Goal: Information Seeking & Learning: Find specific fact

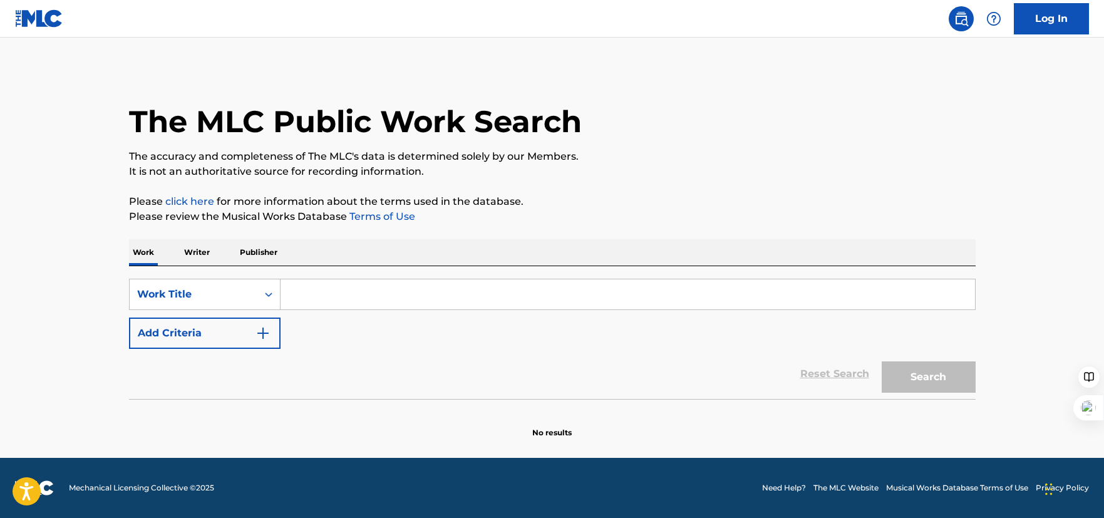
click at [349, 304] on input "Search Form" at bounding box center [627, 294] width 694 height 30
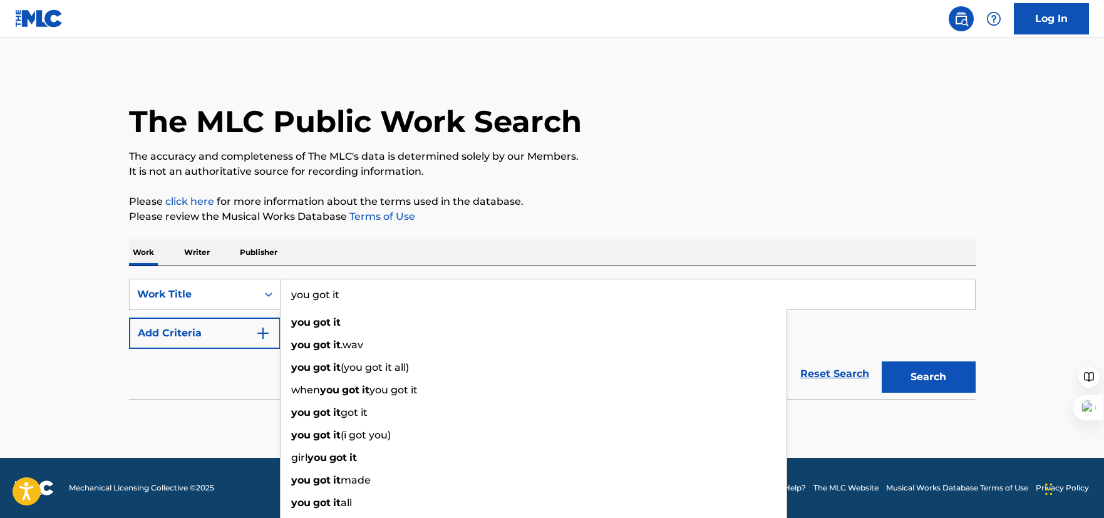
type input "you got it"
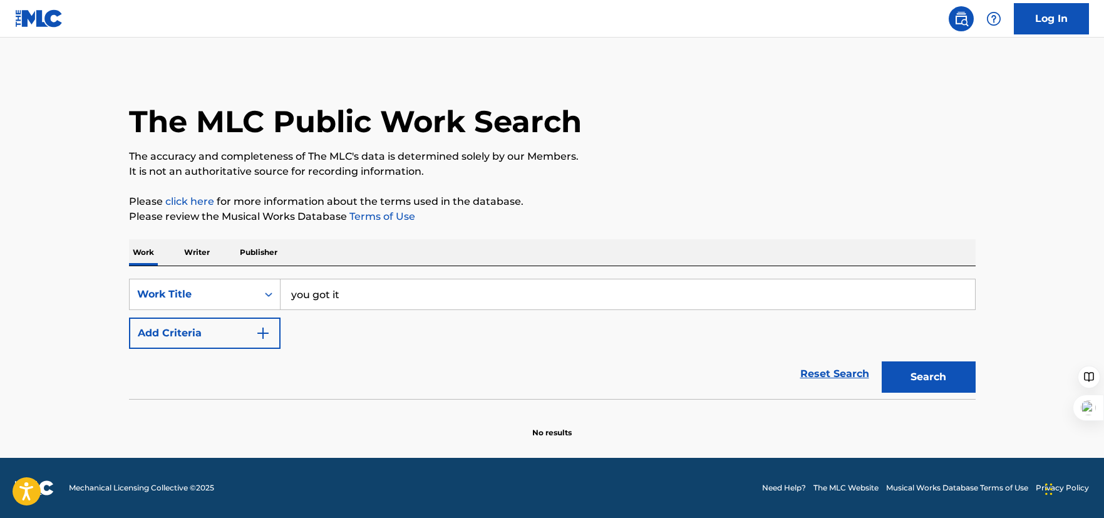
click at [550, 220] on p "Please review the Musical Works Database Terms of Use" at bounding box center [552, 216] width 846 height 15
click at [190, 338] on button "Add Criteria" at bounding box center [205, 332] width 152 height 31
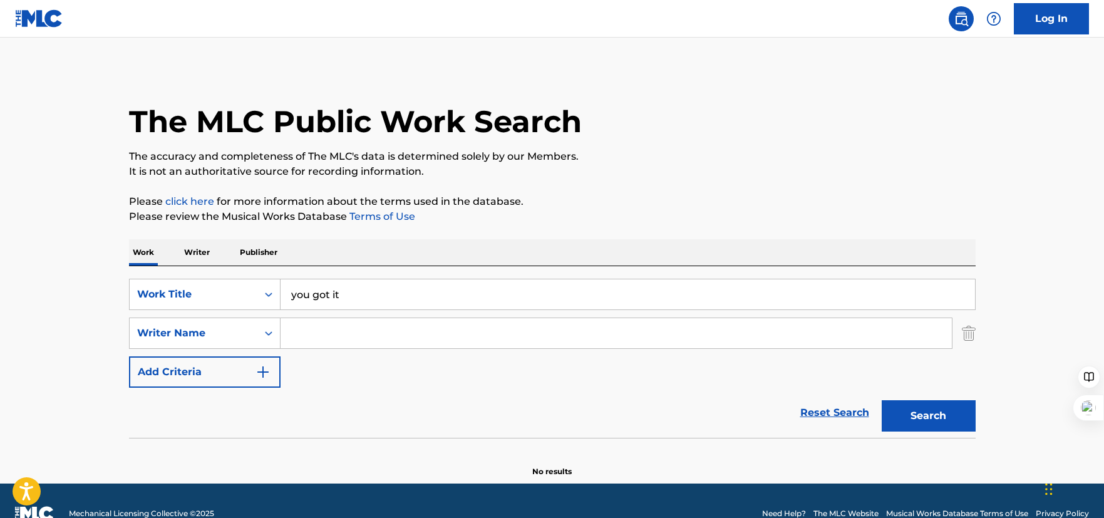
click at [331, 339] on input "Search Form" at bounding box center [615, 333] width 671 height 30
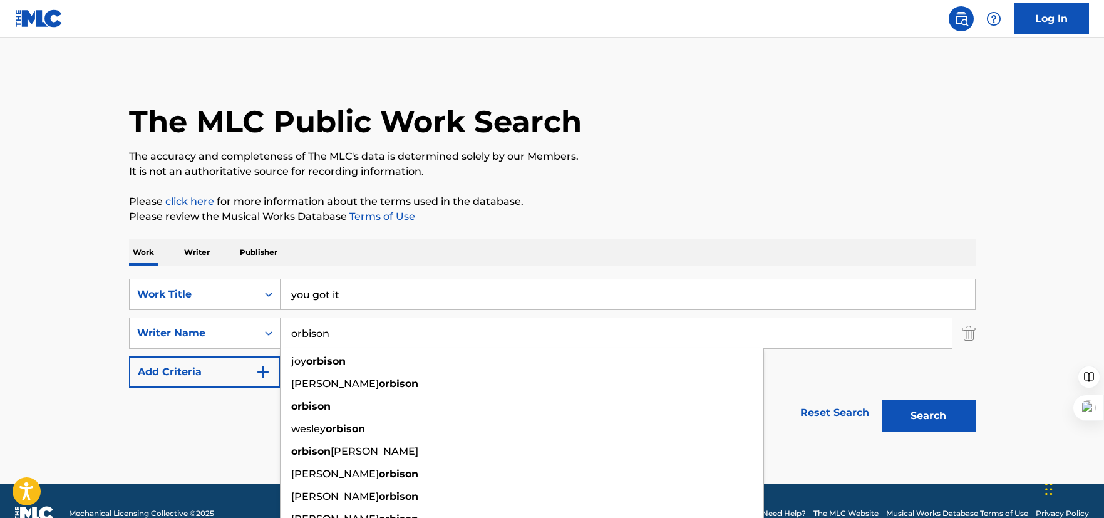
type input "orbison"
click at [882, 400] on button "Search" at bounding box center [929, 415] width 94 height 31
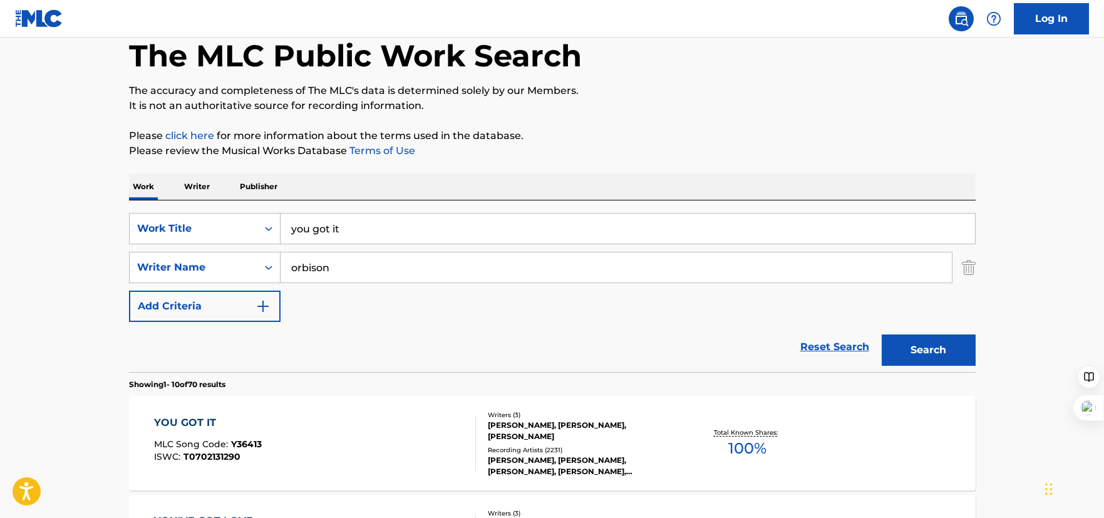
scroll to position [212, 0]
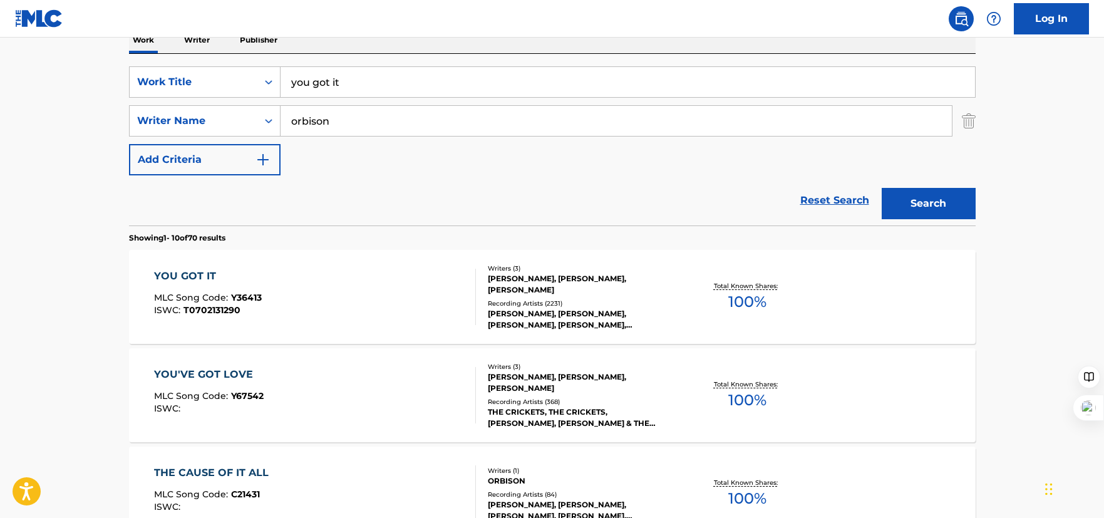
click at [629, 319] on div "[PERSON_NAME], [PERSON_NAME], [PERSON_NAME], [PERSON_NAME], [PERSON_NAME]" at bounding box center [582, 319] width 189 height 23
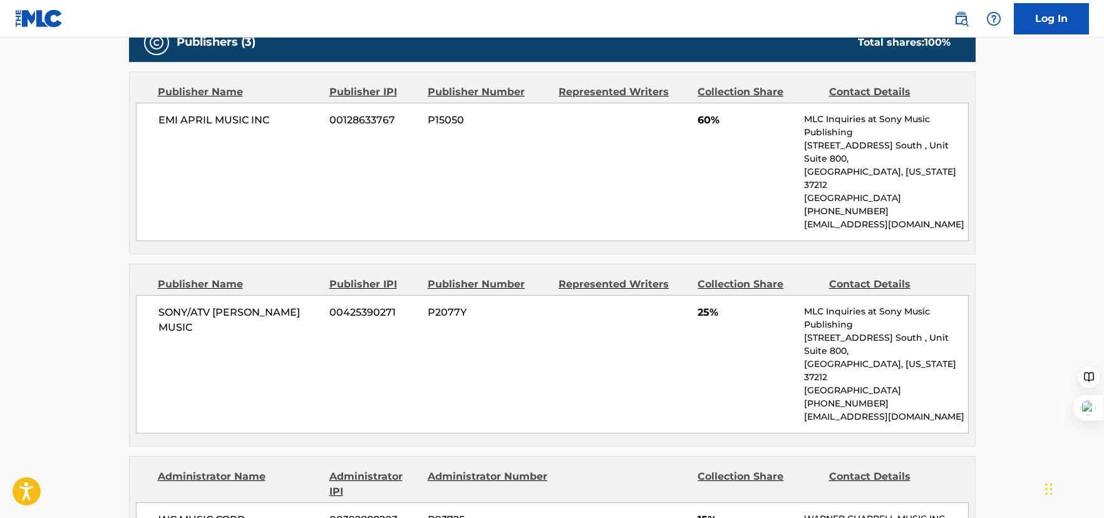
scroll to position [1355, 0]
